Goal: Transaction & Acquisition: Obtain resource

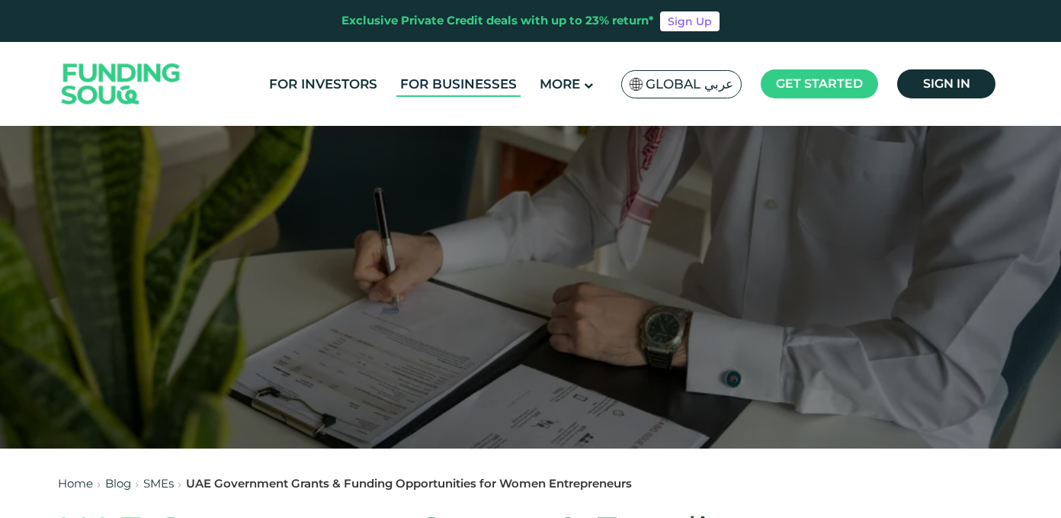
click at [483, 83] on link "For Businesses" at bounding box center [458, 84] width 124 height 25
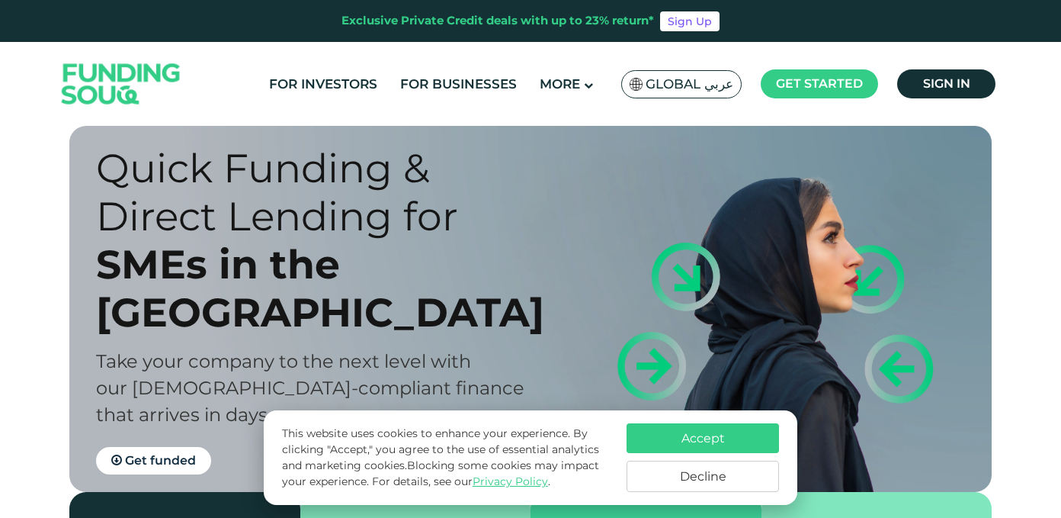
click at [648, 471] on button "Decline" at bounding box center [703, 475] width 152 height 31
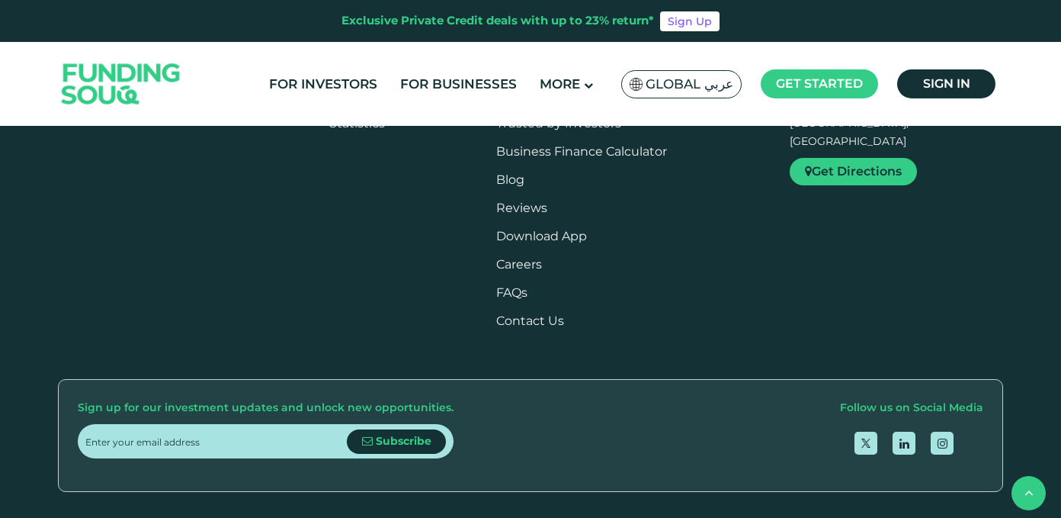
scroll to position [1726, 0]
